Goal: Submit feedback/report problem: Provide input to the site owners about the experience or issues

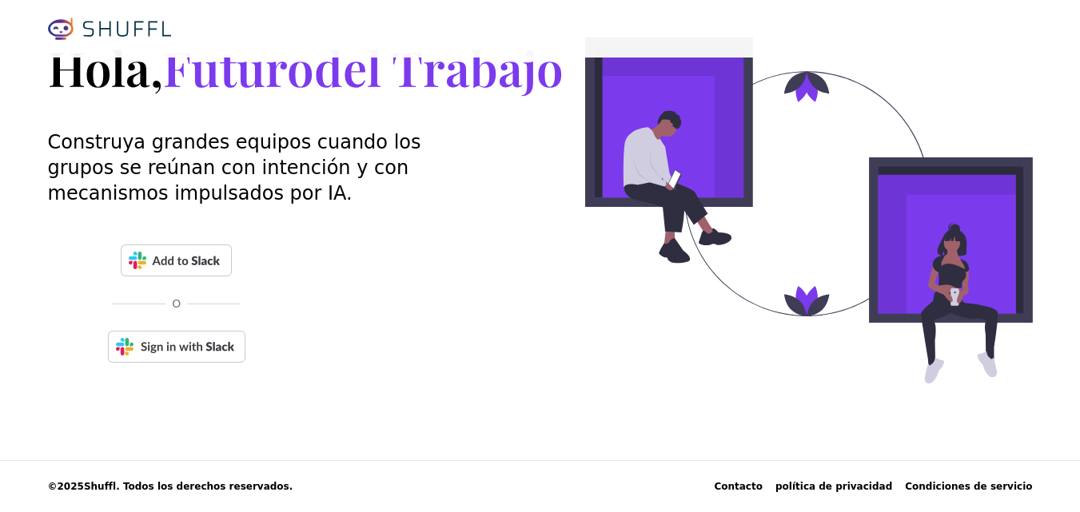
scroll to position [130, 0]
click at [172, 277] on img at bounding box center [176, 261] width 111 height 32
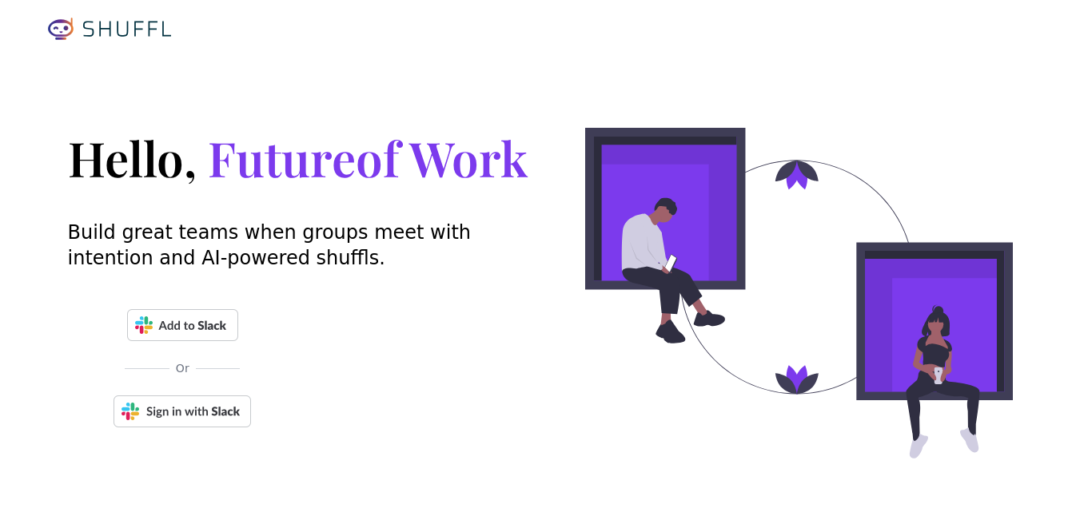
scroll to position [83, 0]
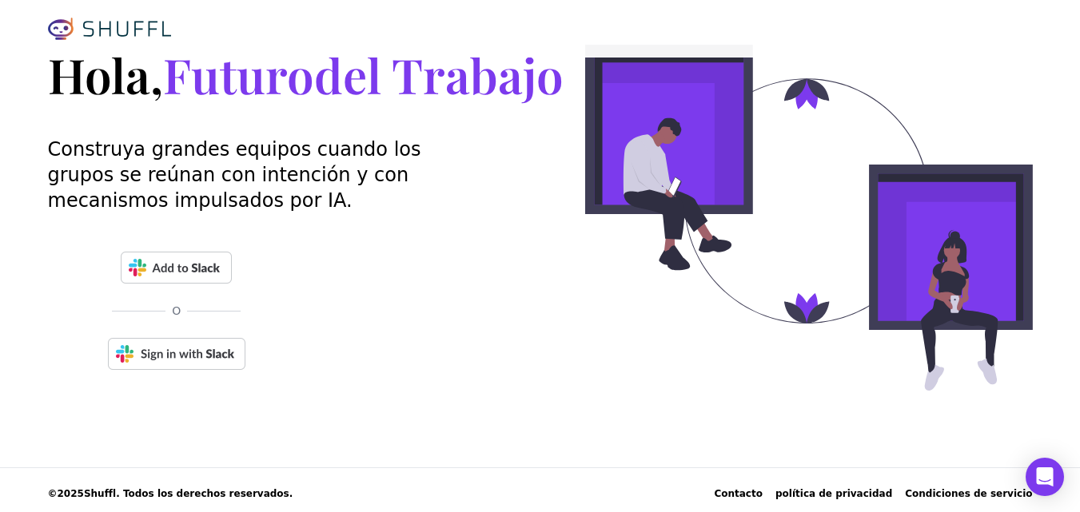
click at [185, 370] on img at bounding box center [177, 354] width 138 height 32
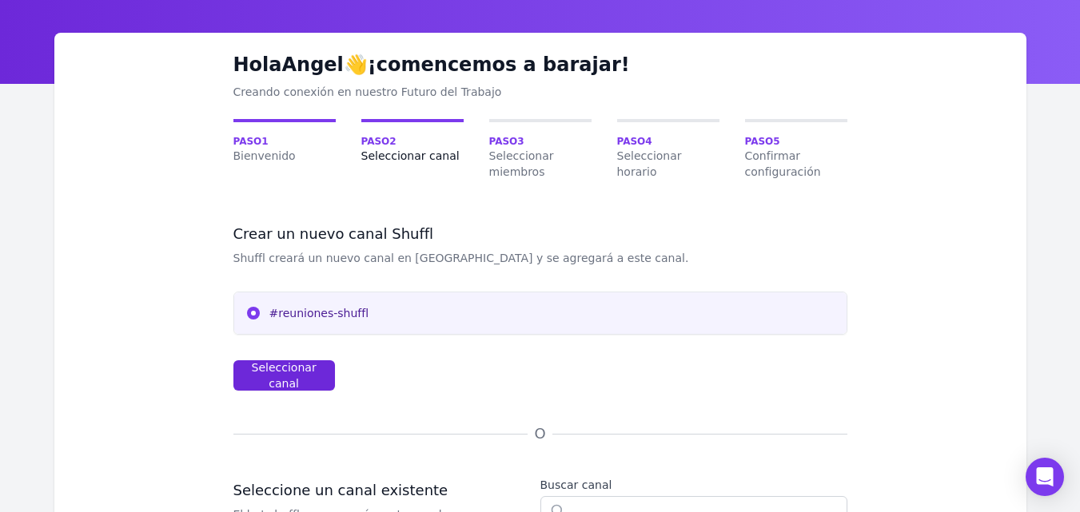
scroll to position [80, 0]
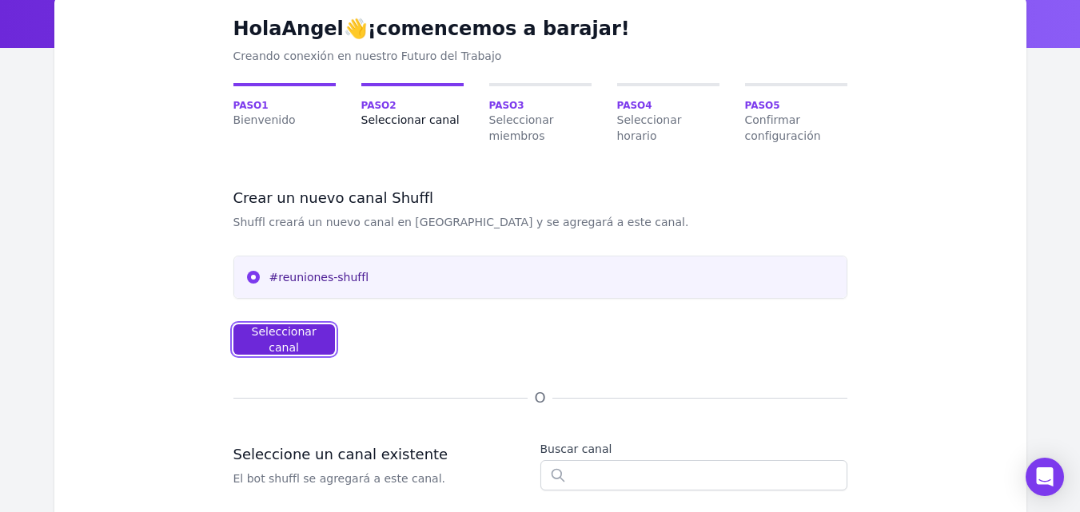
click at [287, 341] on font "Seleccionar canal" at bounding box center [284, 339] width 65 height 29
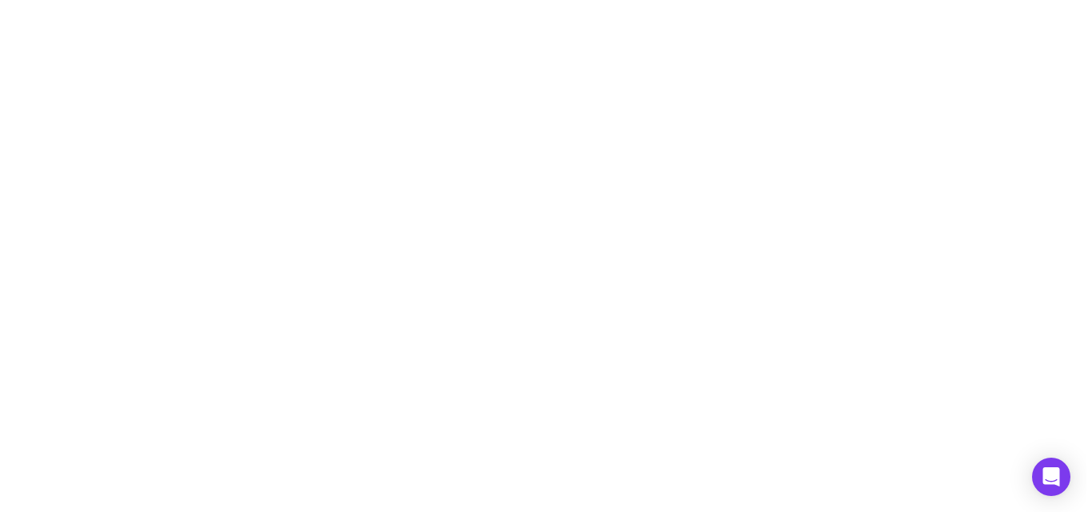
scroll to position [0, 0]
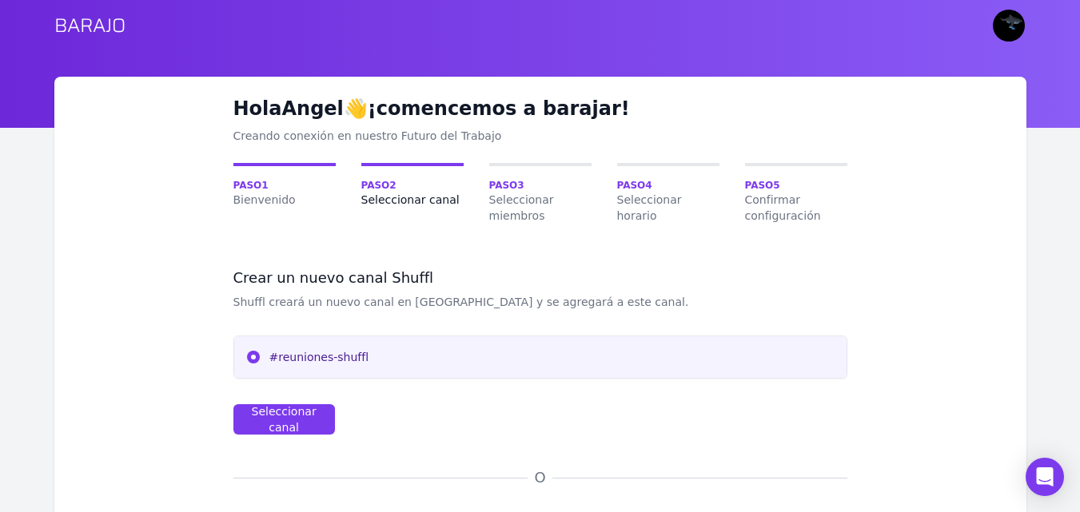
click at [794, 353] on span "#reuniones-shuffl" at bounding box center [551, 357] width 564 height 16
click at [260, 353] on input "#reuniones-shuffl" at bounding box center [253, 357] width 13 height 13
click at [458, 361] on span "#reuniones-shuffl" at bounding box center [551, 357] width 564 height 16
click at [260, 361] on input "#reuniones-shuffl" at bounding box center [253, 357] width 13 height 13
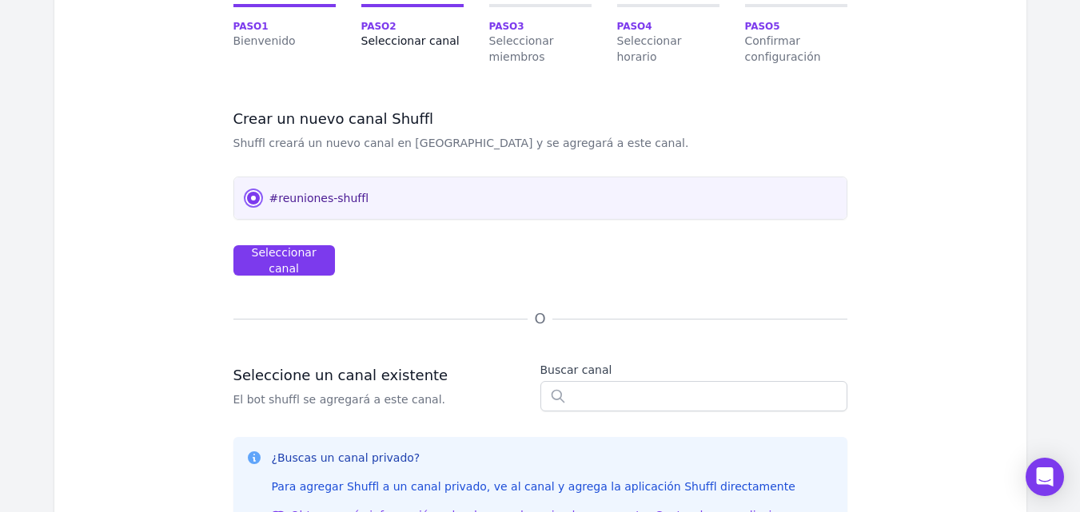
scroll to position [160, 0]
click at [385, 205] on div "#reuniones-shuffl" at bounding box center [540, 198] width 612 height 42
click at [245, 198] on div "#reuniones-shuffl" at bounding box center [540, 198] width 612 height 42
click at [253, 196] on input "#reuniones-shuffl" at bounding box center [253, 197] width 13 height 13
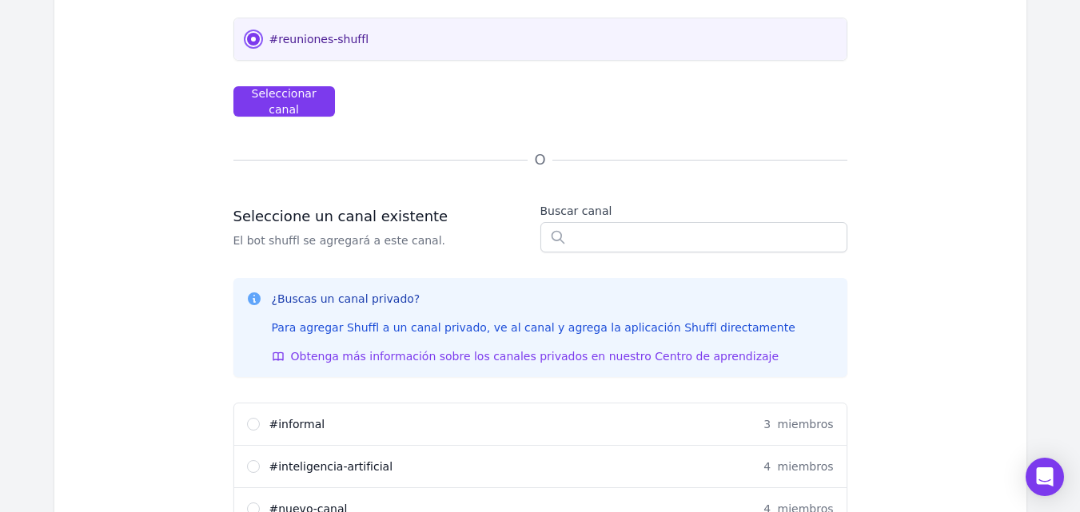
scroll to position [320, 0]
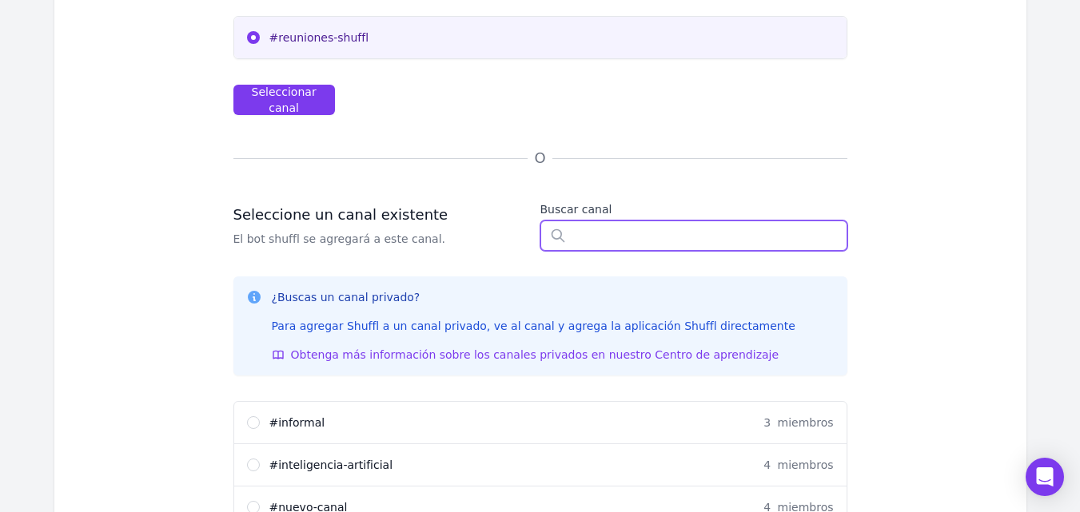
click at [640, 244] on input "text" at bounding box center [693, 236] width 307 height 30
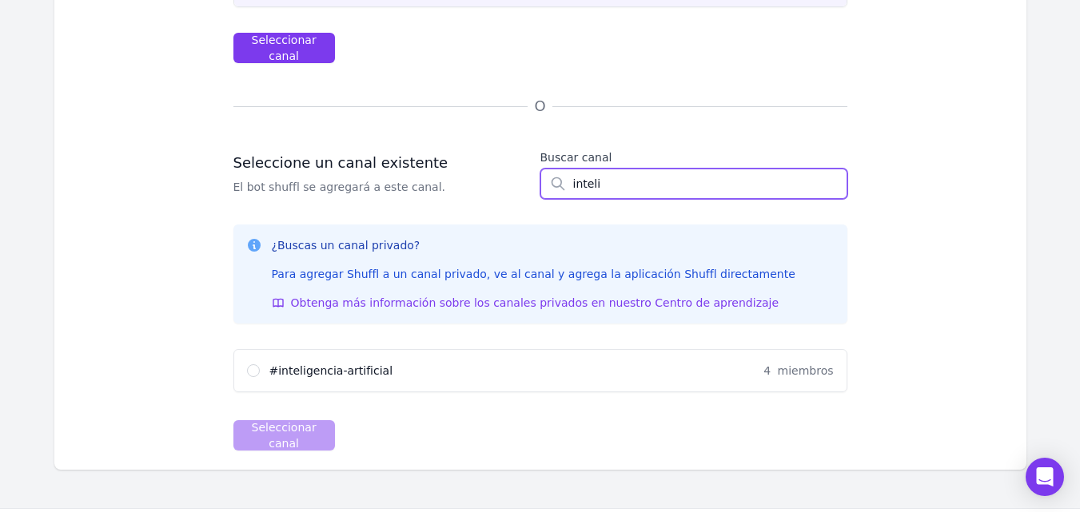
scroll to position [400, 0]
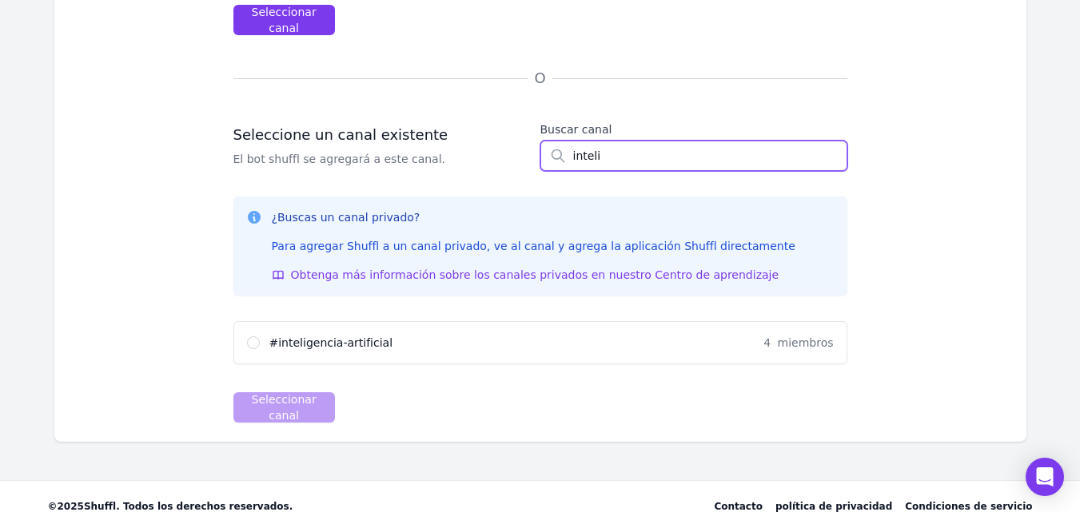
type input "inteli"
click at [493, 333] on div "# inteligencia-artificial 4 miembros" at bounding box center [540, 343] width 612 height 42
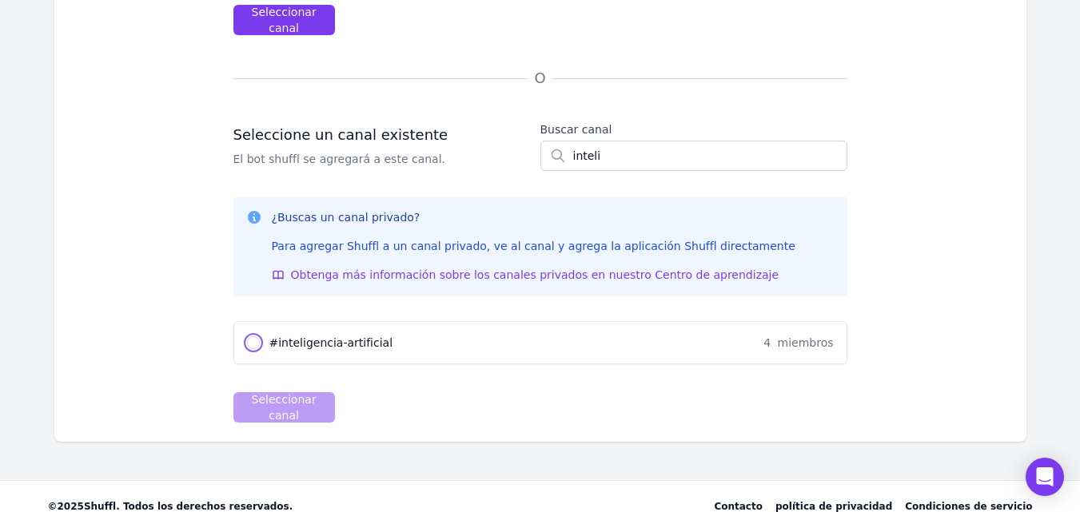
click at [251, 339] on input "# inteligencia-artificial 4 miembros" at bounding box center [253, 343] width 13 height 13
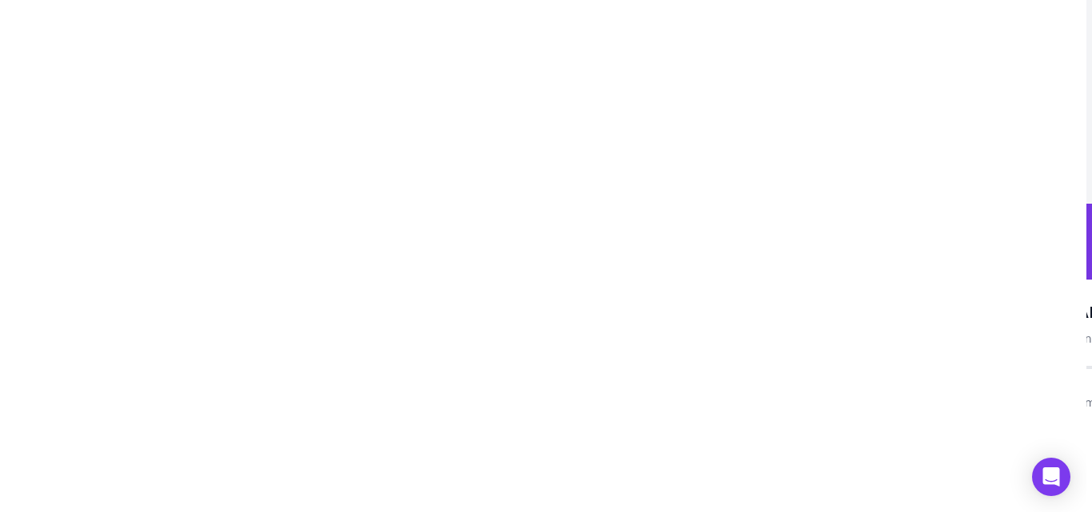
scroll to position [0, 0]
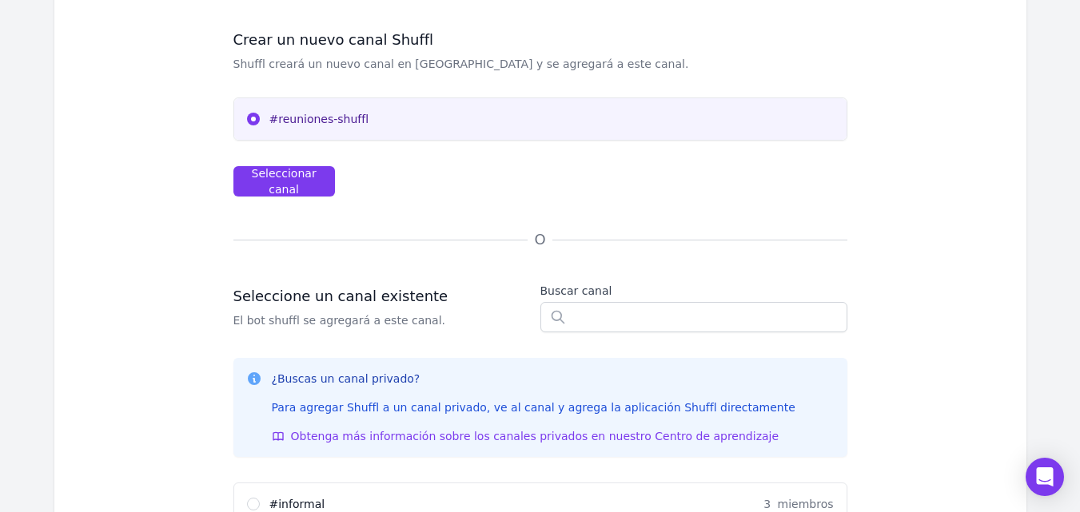
scroll to position [240, 0]
click at [250, 114] on input "#reuniones-shuffl" at bounding box center [253, 117] width 13 height 13
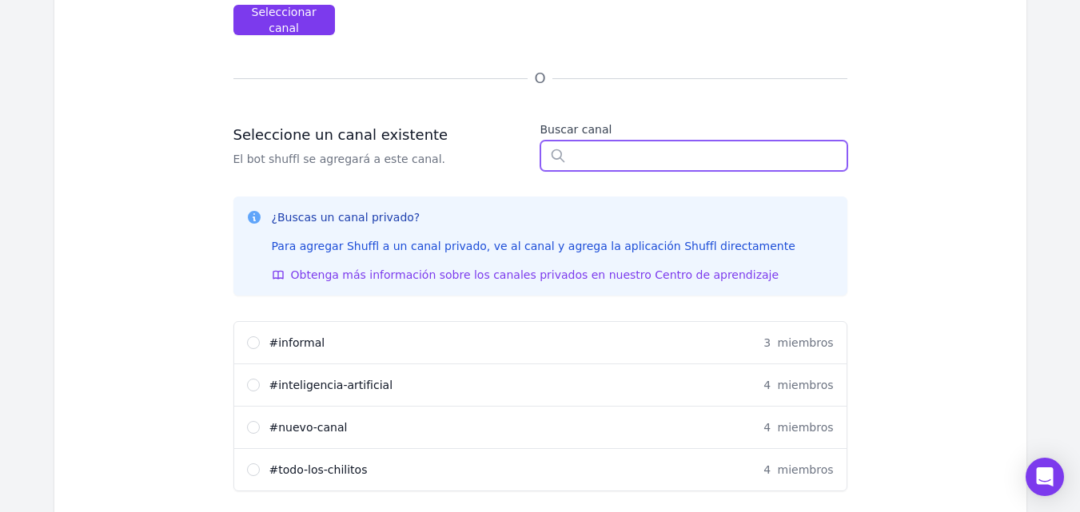
click at [606, 156] on input "text" at bounding box center [693, 156] width 307 height 30
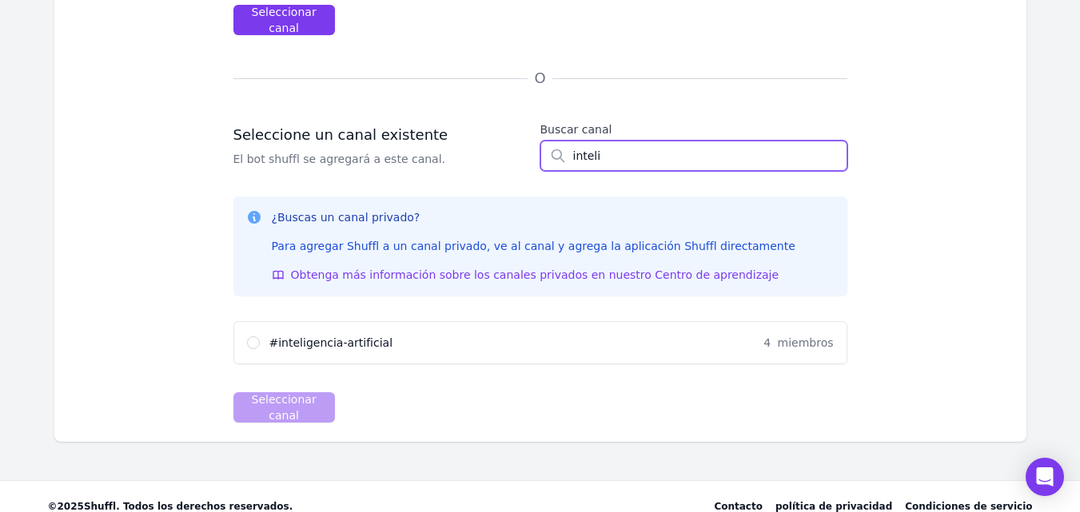
type input "inteli"
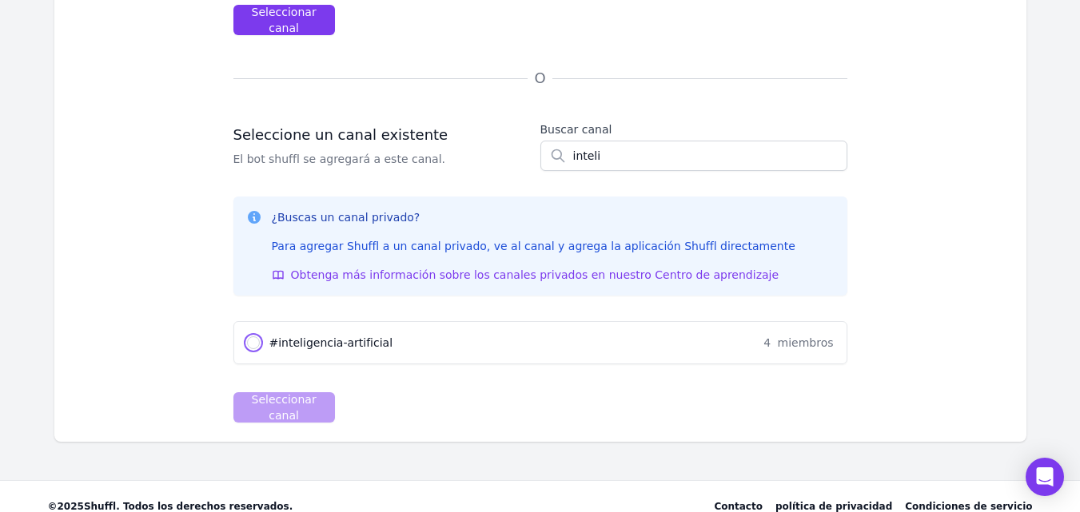
click at [248, 341] on input "# inteligencia-artificial 4 miembros" at bounding box center [253, 343] width 13 height 13
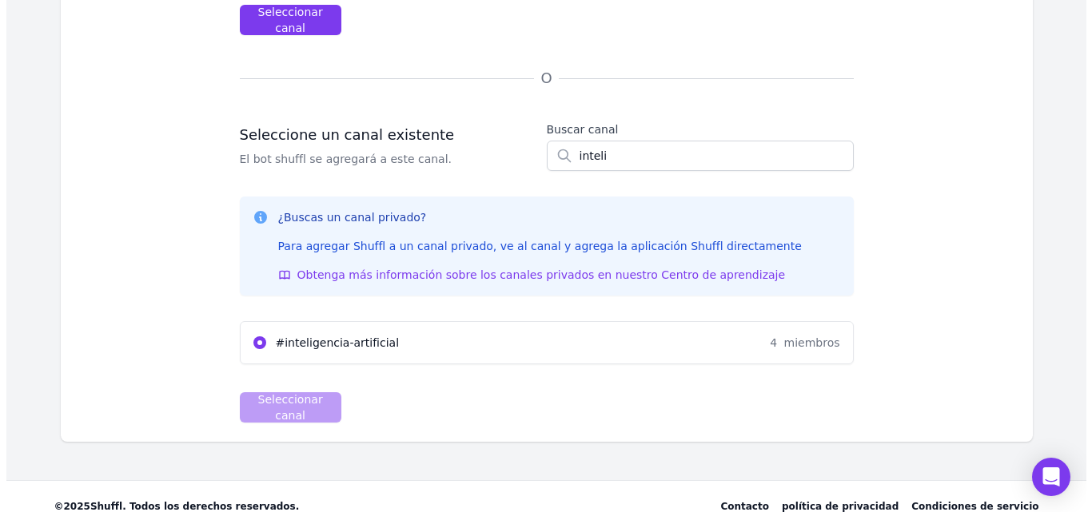
scroll to position [0, 0]
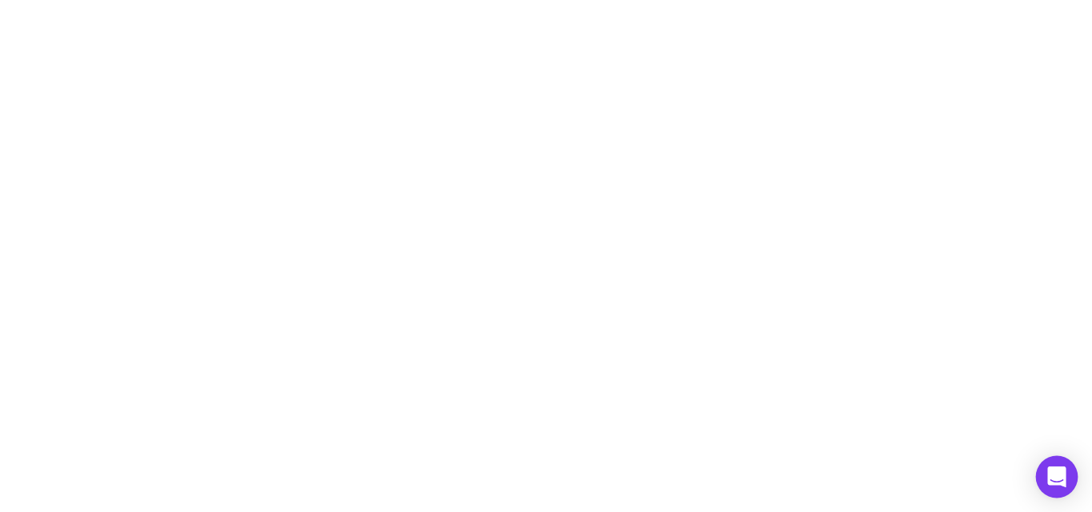
click at [1067, 476] on div "Abrir Intercom Messenger" at bounding box center [1057, 478] width 42 height 42
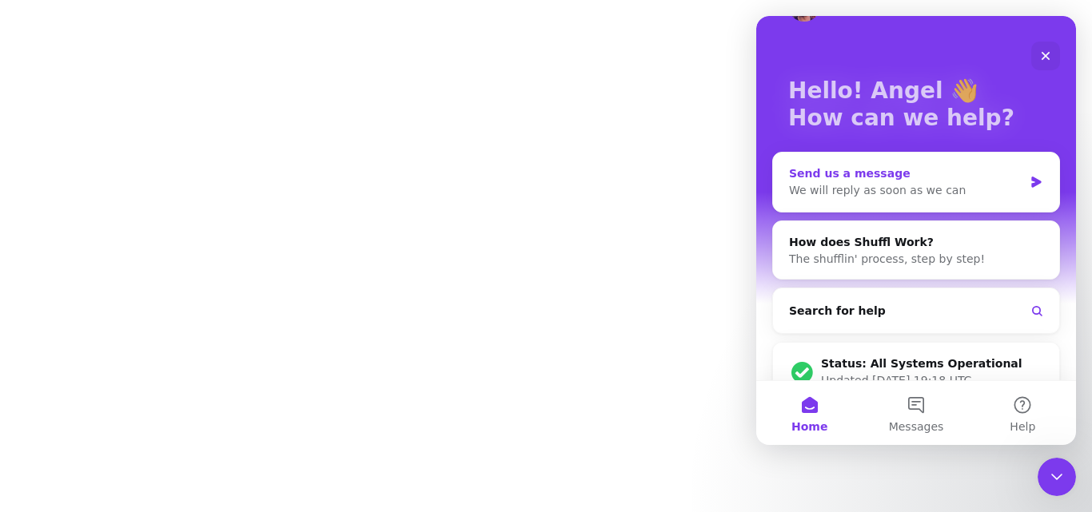
scroll to position [80, 0]
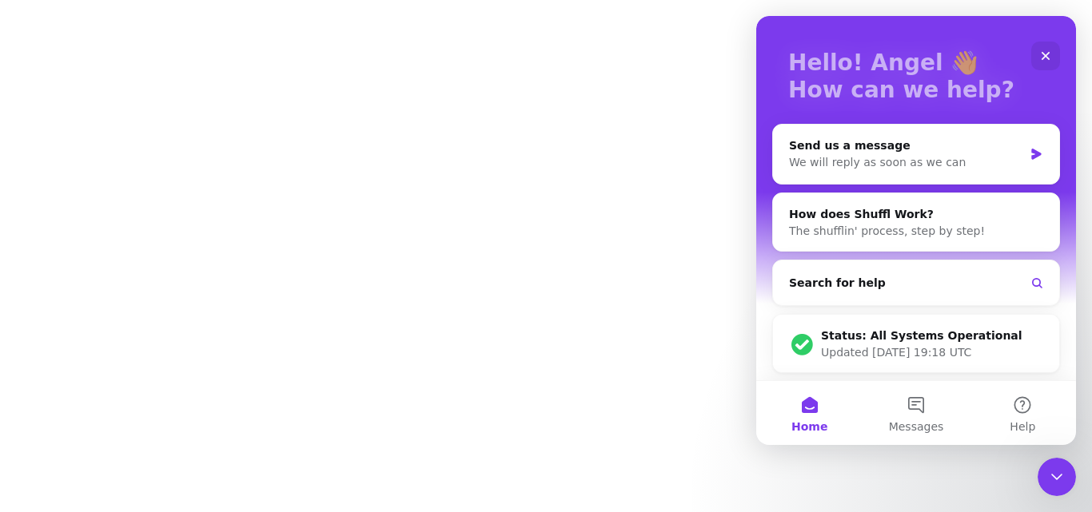
drag, startPoint x: 954, startPoint y: 145, endPoint x: 943, endPoint y: 94, distance: 51.6
click at [943, 103] on div "Hello! Angel 👋 How can we help? Send us a message We will reply as soon as we c…" at bounding box center [916, 158] width 320 height 445
click at [955, 169] on div "Send us a message We will reply as soon as we can" at bounding box center [916, 154] width 286 height 59
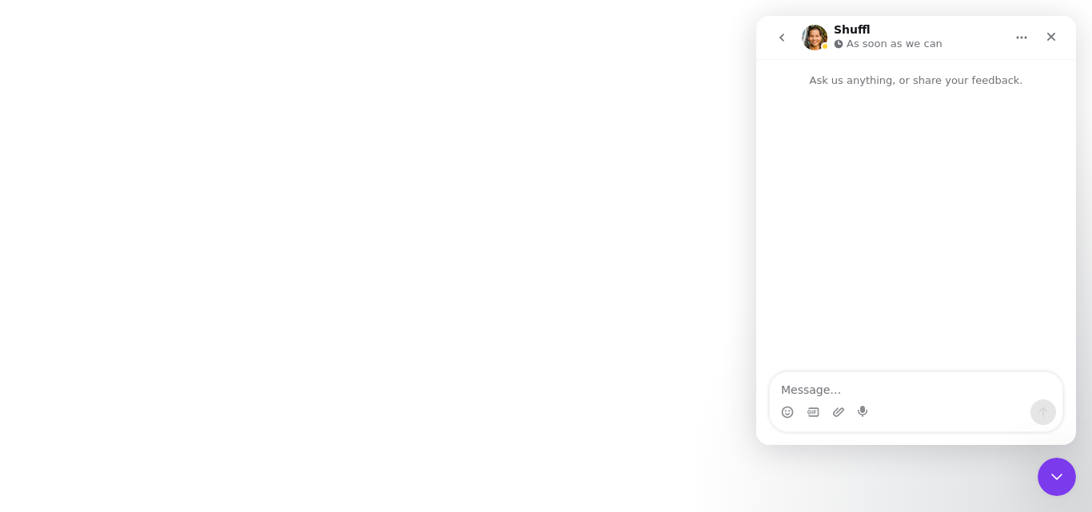
scroll to position [0, 0]
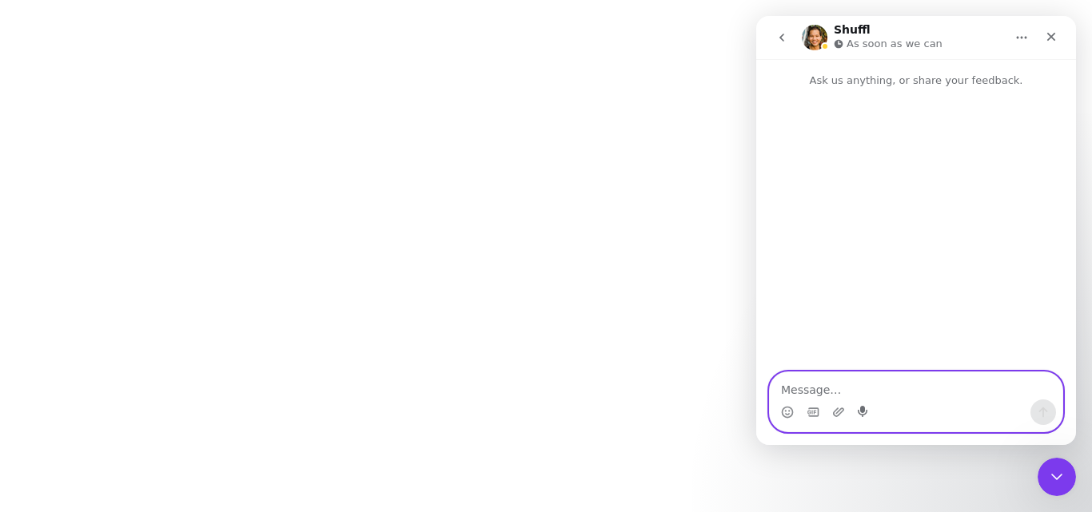
click at [865, 412] on icon "Start recording" at bounding box center [864, 412] width 13 height 13
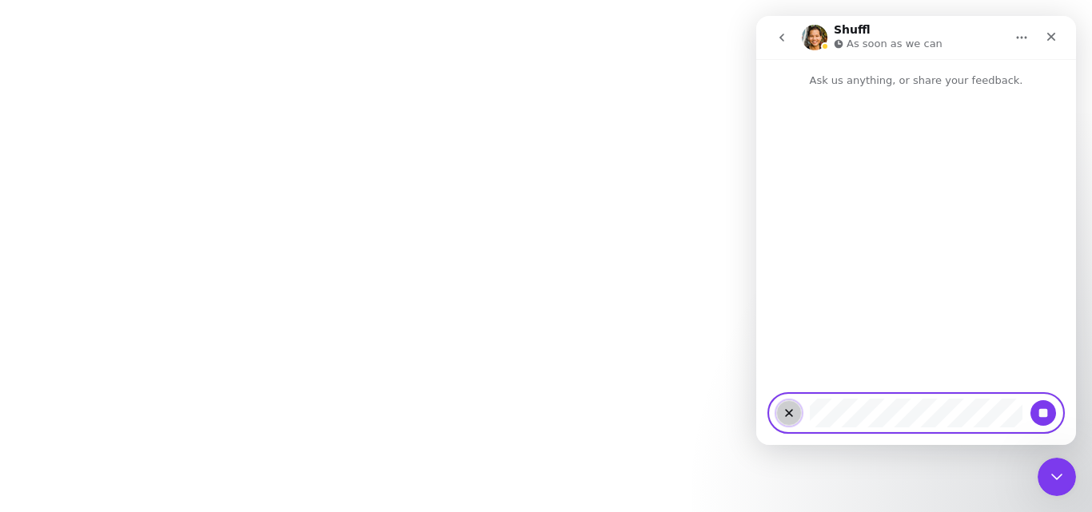
click at [796, 404] on button "Clear recording" at bounding box center [789, 414] width 26 height 26
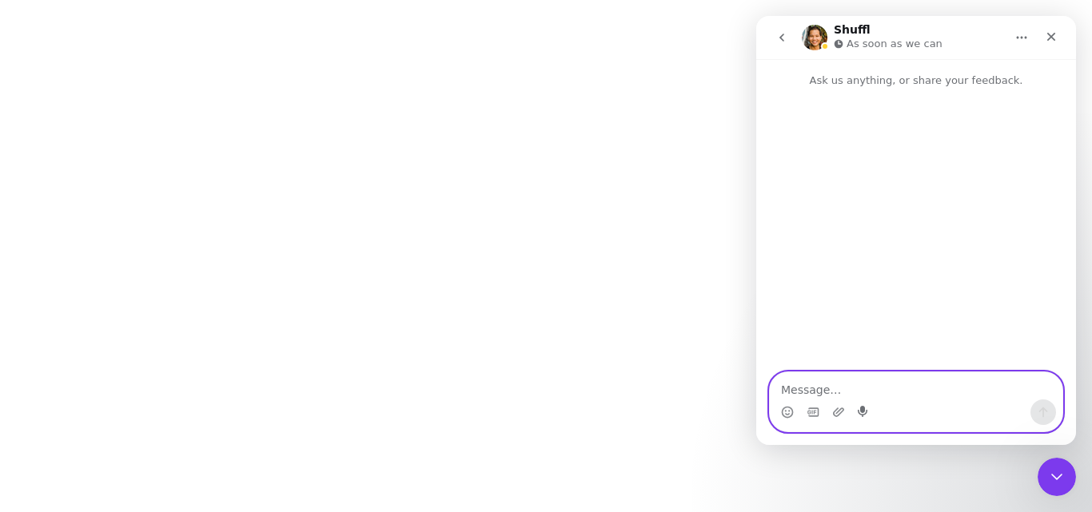
click at [867, 413] on icon "Start recording" at bounding box center [863, 411] width 10 height 11
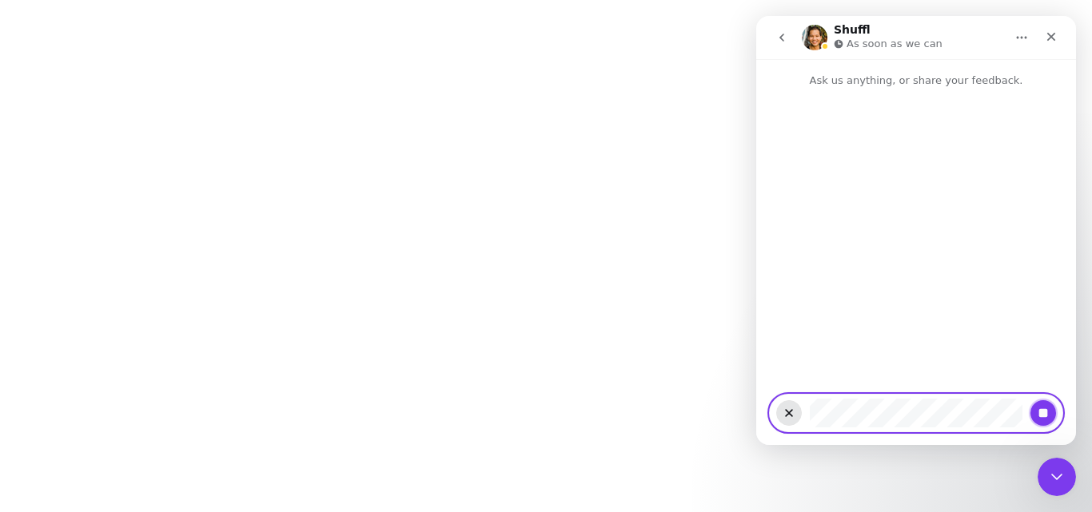
click at [1044, 411] on icon "Stop recording" at bounding box center [1043, 413] width 9 height 9
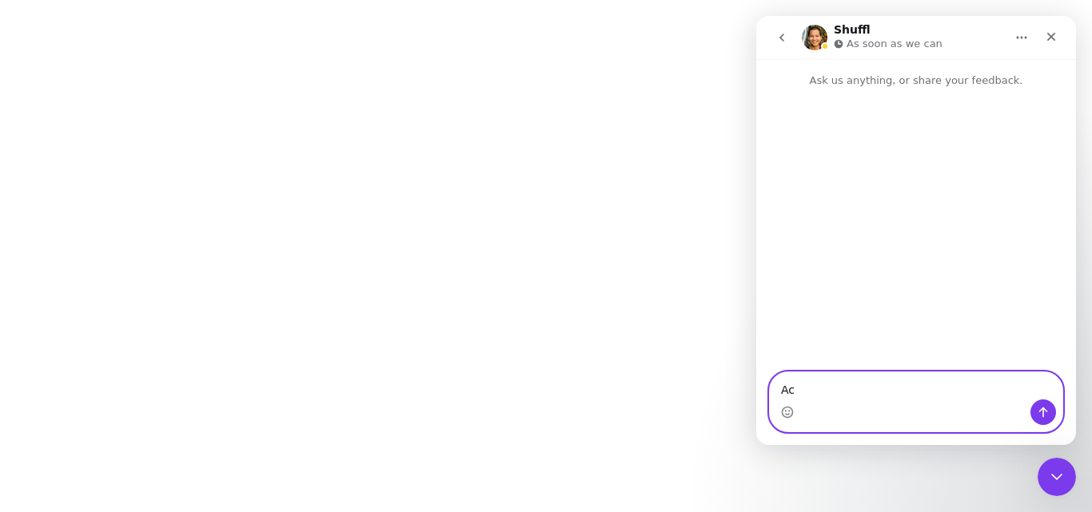
type textarea "A"
type textarea "no carga la pagina"
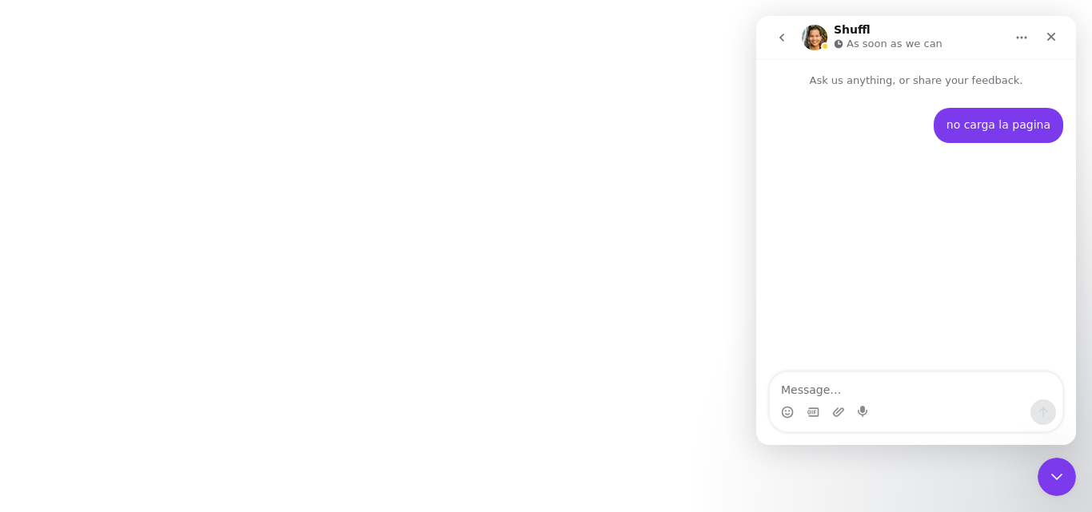
click at [1027, 48] on button "Home" at bounding box center [1022, 37] width 30 height 30
click at [1004, 189] on div "no carga la pagina Angel • Just now" at bounding box center [916, 231] width 320 height 285
click at [1050, 50] on div "Close" at bounding box center [1051, 36] width 29 height 29
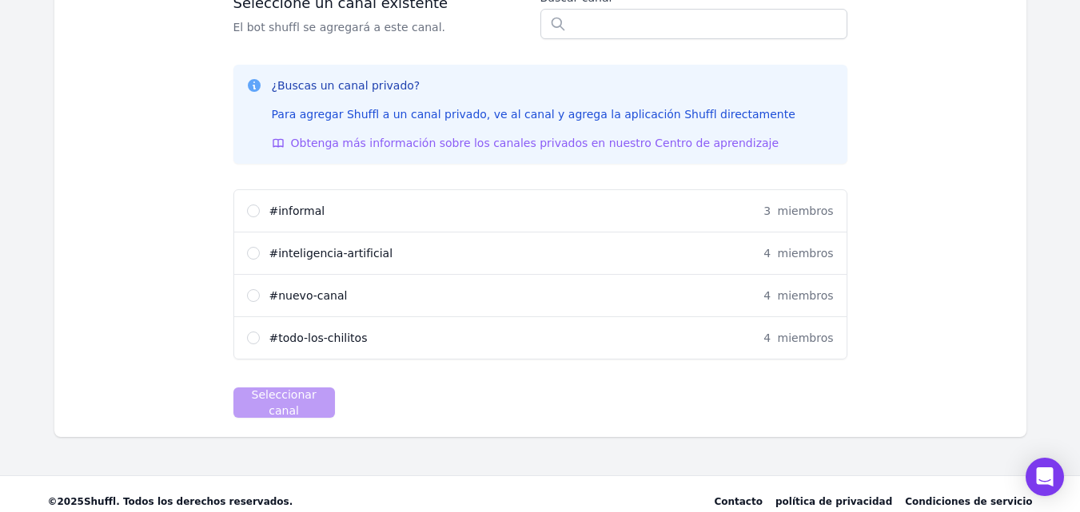
scroll to position [560, 0]
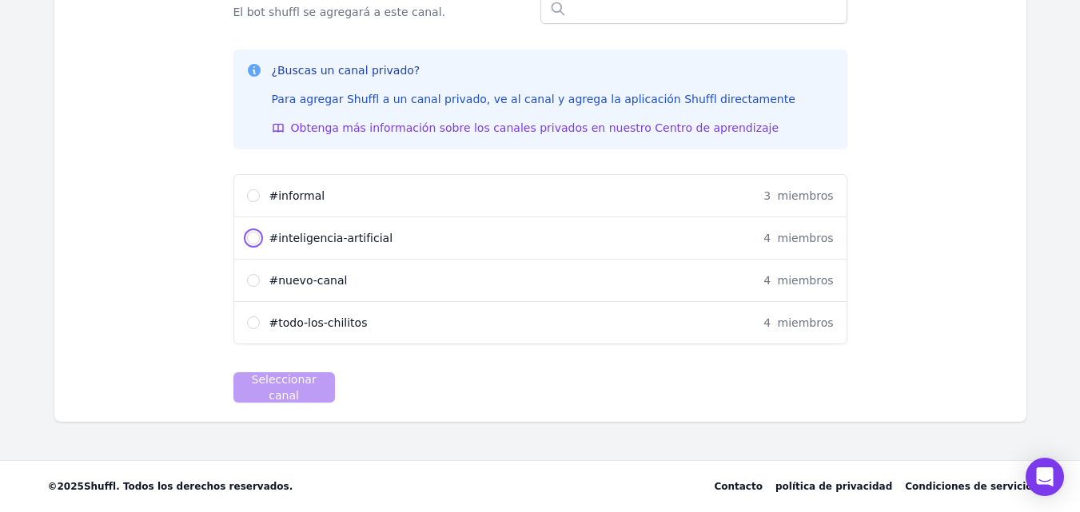
click at [251, 232] on input "# inteligencia-artificial 4 miembros" at bounding box center [253, 238] width 13 height 13
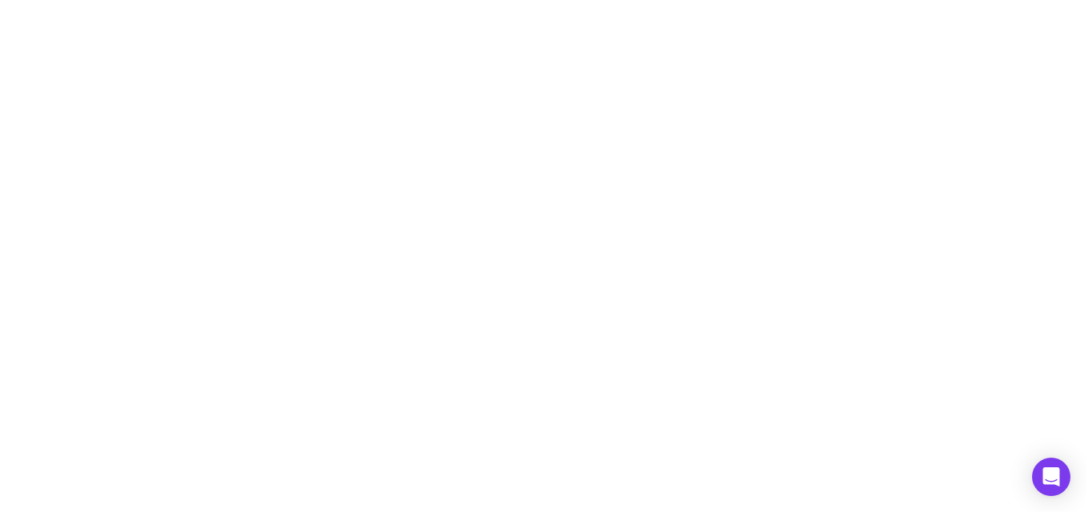
scroll to position [0, 0]
